Goal: Information Seeking & Learning: Learn about a topic

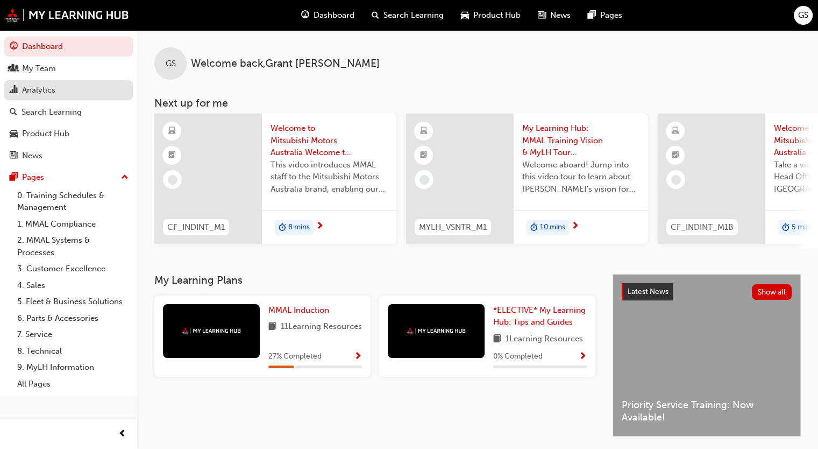
click at [47, 96] on div "Analytics" at bounding box center [38, 90] width 33 height 12
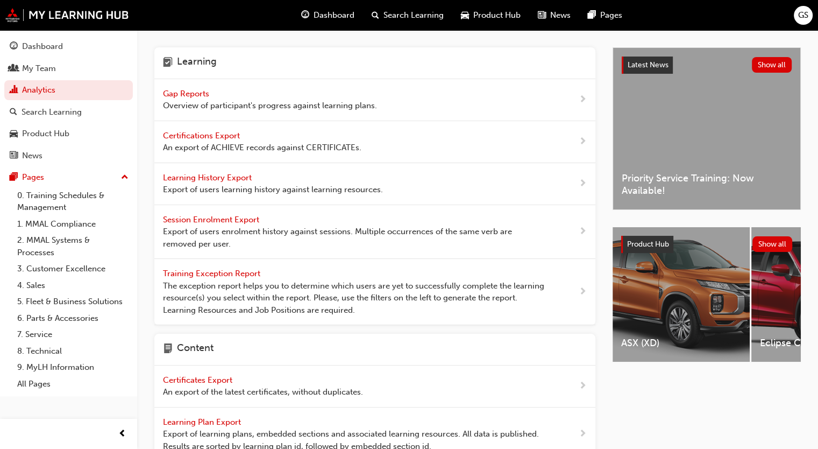
click at [583, 97] on span "next-icon" at bounding box center [583, 99] width 8 height 13
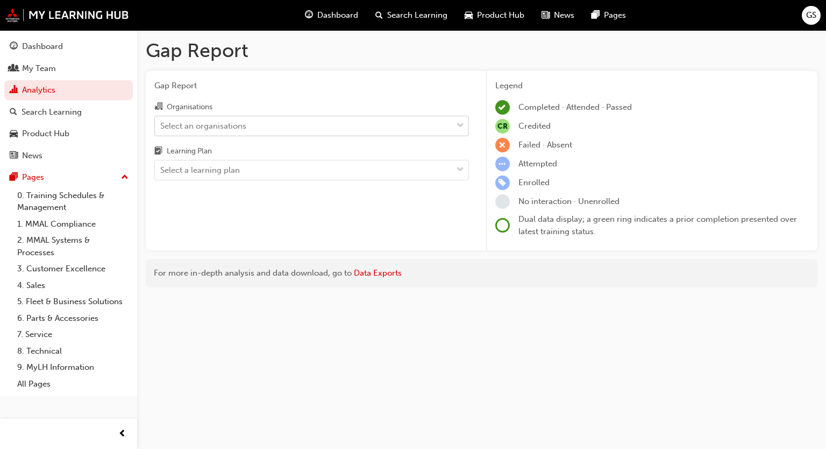
click at [460, 125] on span "down-icon" at bounding box center [461, 126] width 8 height 14
click at [161, 125] on input "Organisations Select an organisations" at bounding box center [160, 124] width 1 height 9
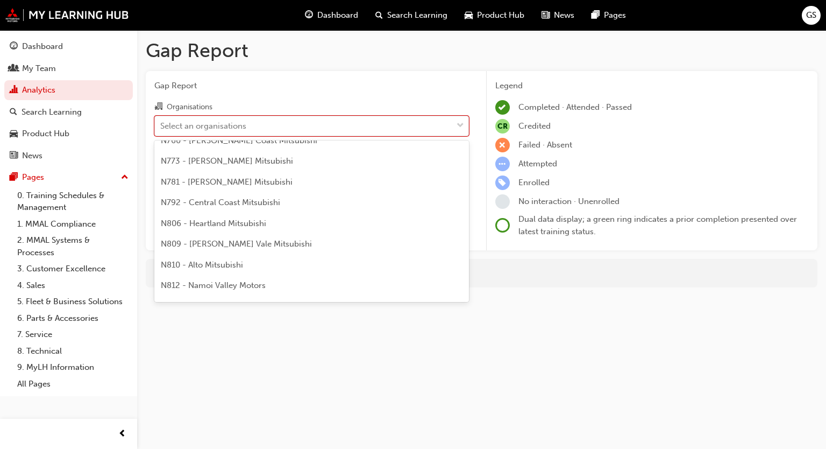
scroll to position [387, 0]
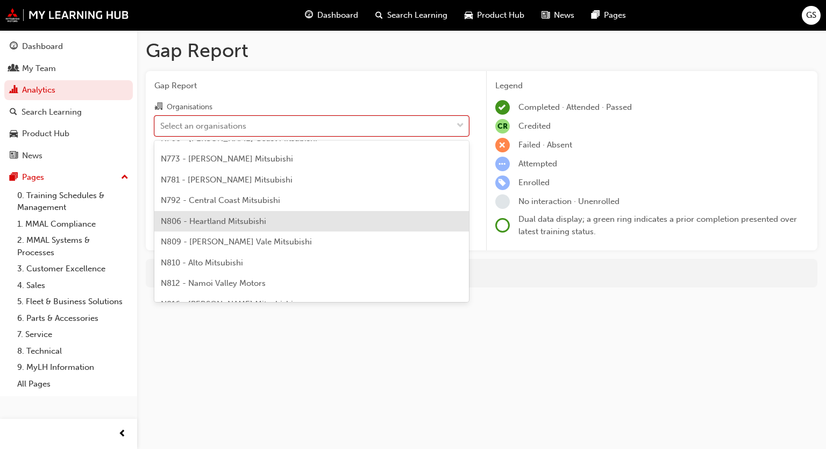
click at [269, 222] on div "N806 - Heartland Mitsubishi" at bounding box center [311, 221] width 315 height 21
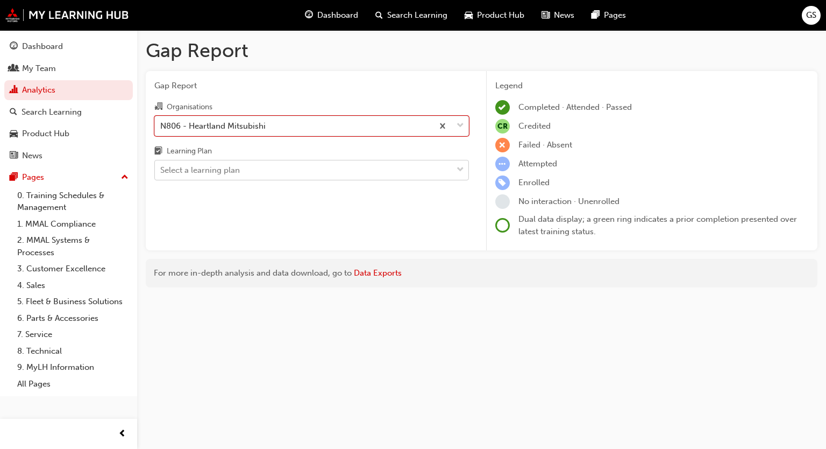
click at [459, 172] on span "down-icon" at bounding box center [461, 170] width 8 height 14
click at [161, 172] on input "Learning Plan Select a learning plan" at bounding box center [160, 169] width 1 height 9
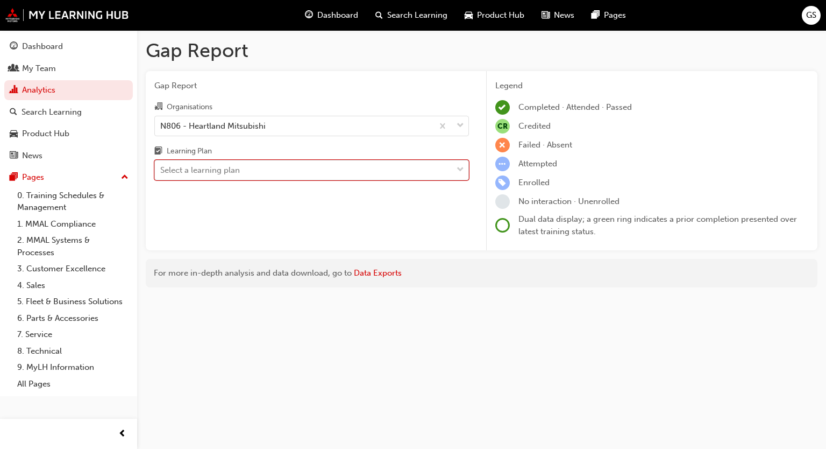
click at [358, 173] on div "Select a learning plan" at bounding box center [303, 170] width 297 height 19
click at [161, 173] on input "Learning Plan 0 results available. Select is focused ,type to refine list, pres…" at bounding box center [160, 169] width 1 height 9
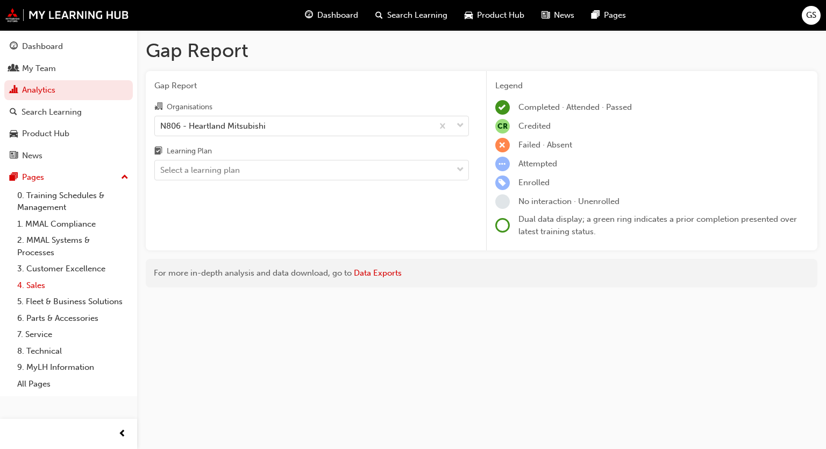
click at [34, 287] on link "4. Sales" at bounding box center [73, 285] width 120 height 17
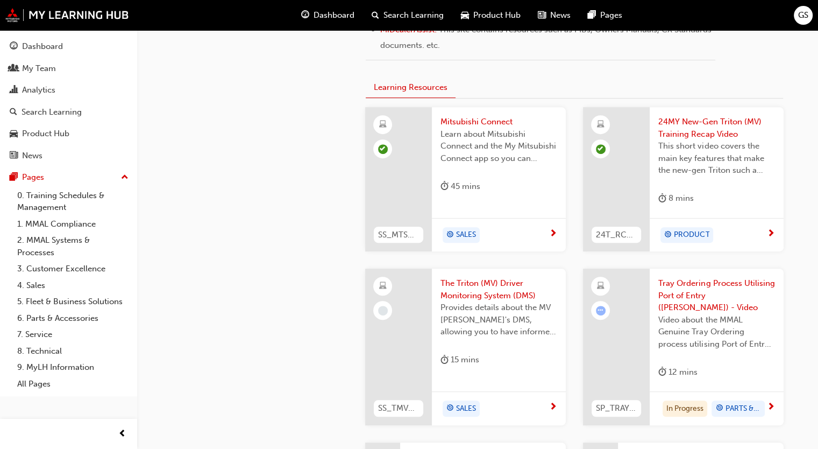
scroll to position [593, 0]
click at [554, 232] on span "next-icon" at bounding box center [553, 235] width 8 height 10
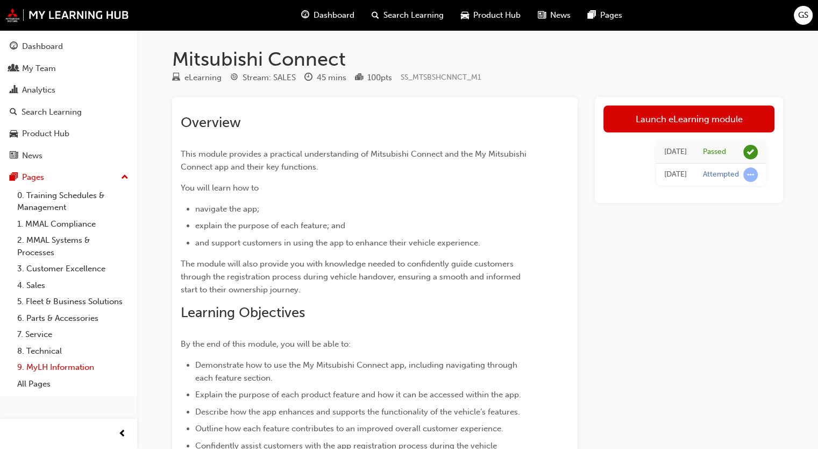
click at [52, 365] on link "9. MyLH Information" at bounding box center [73, 367] width 120 height 17
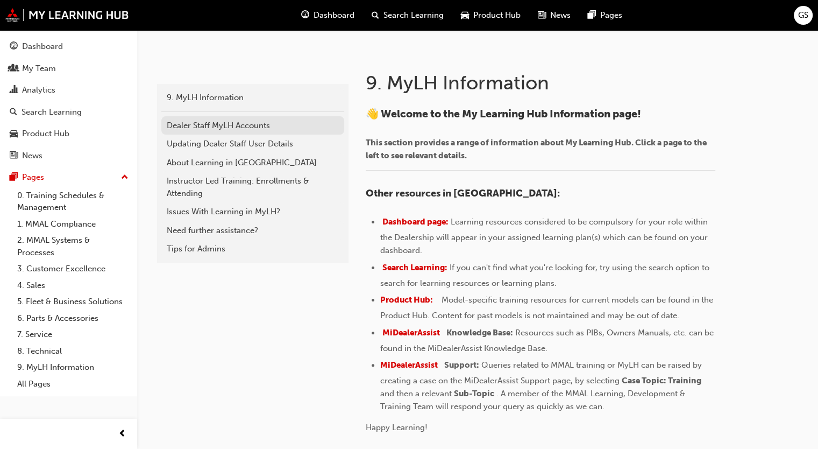
scroll to position [197, 0]
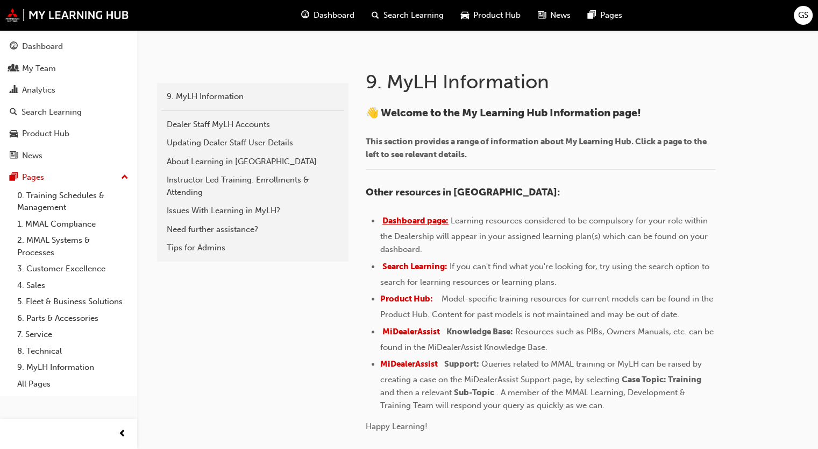
click at [429, 218] on span "Dashboard page:" at bounding box center [415, 221] width 66 height 10
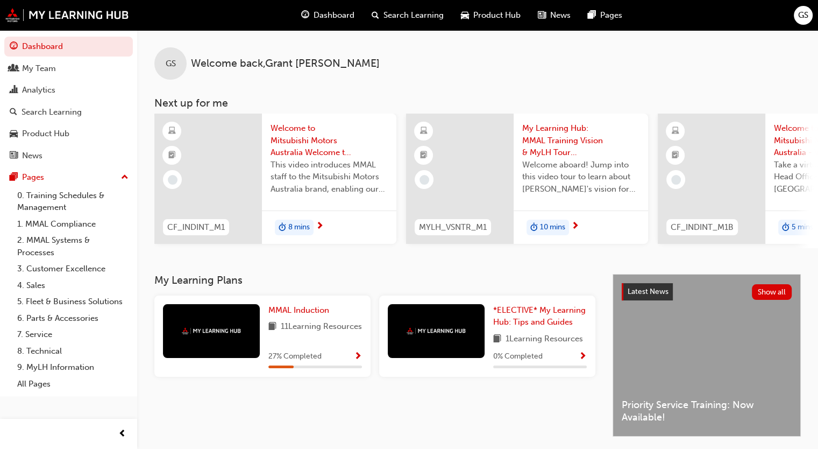
click at [340, 15] on span "Dashboard" at bounding box center [334, 15] width 41 height 12
click at [318, 19] on span "Dashboard" at bounding box center [334, 15] width 41 height 12
click at [60, 71] on div "My Team" at bounding box center [69, 68] width 118 height 13
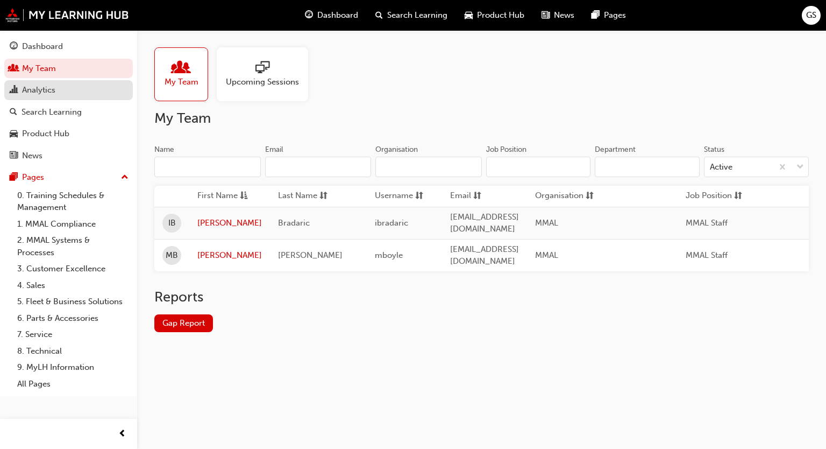
click at [45, 87] on div "Analytics" at bounding box center [38, 90] width 33 height 12
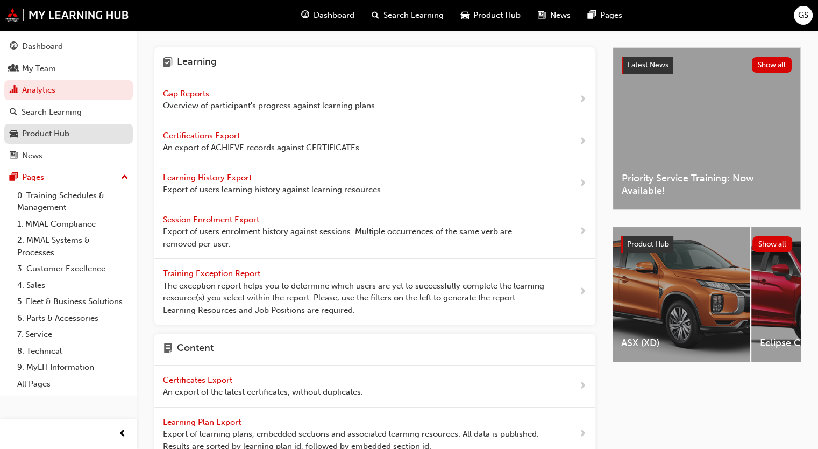
click at [66, 133] on div "Product Hub" at bounding box center [45, 133] width 47 height 12
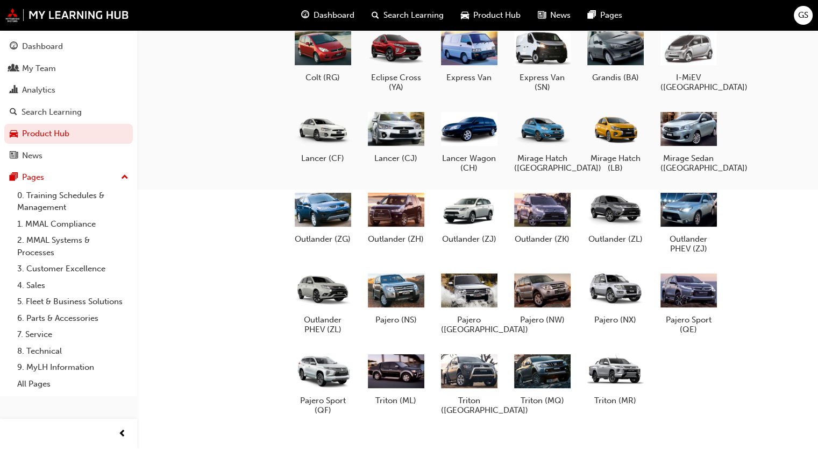
scroll to position [338, 0]
